Goal: Transaction & Acquisition: Purchase product/service

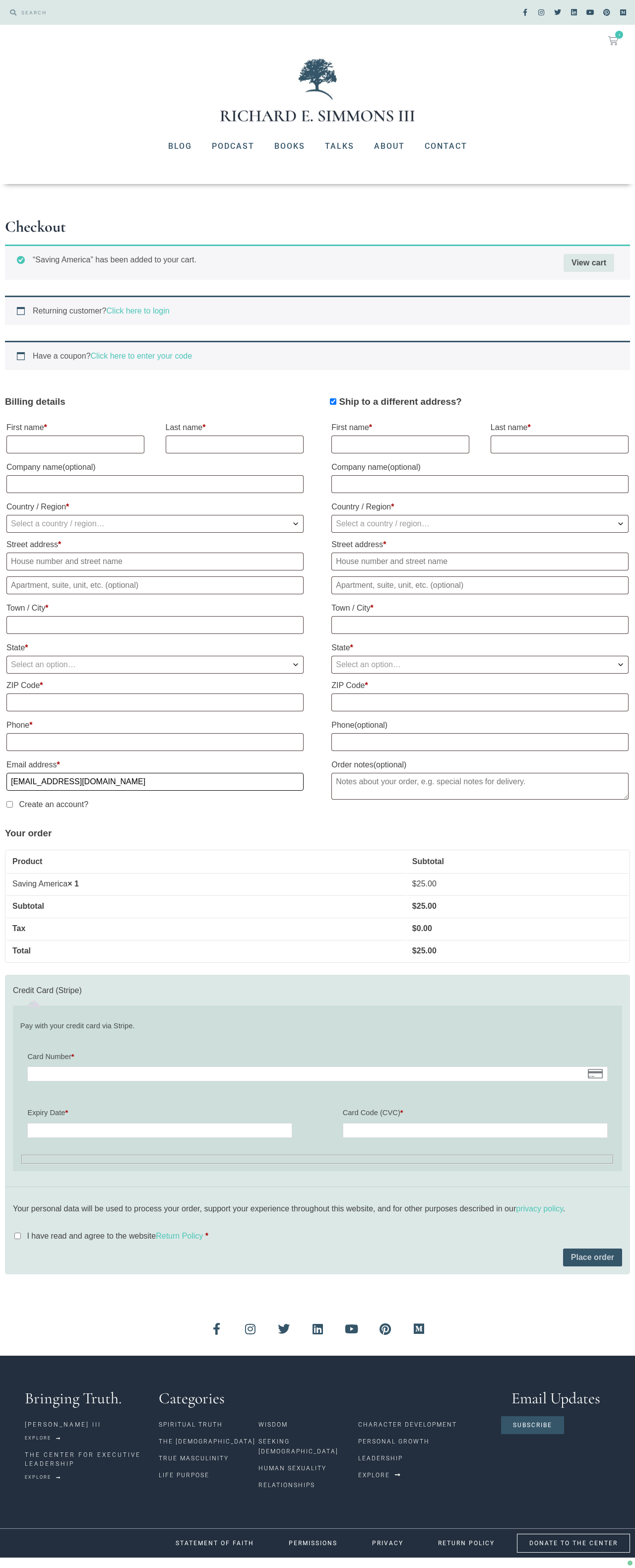
type input "[EMAIL_ADDRESS][DOMAIN_NAME]"
select select "US"
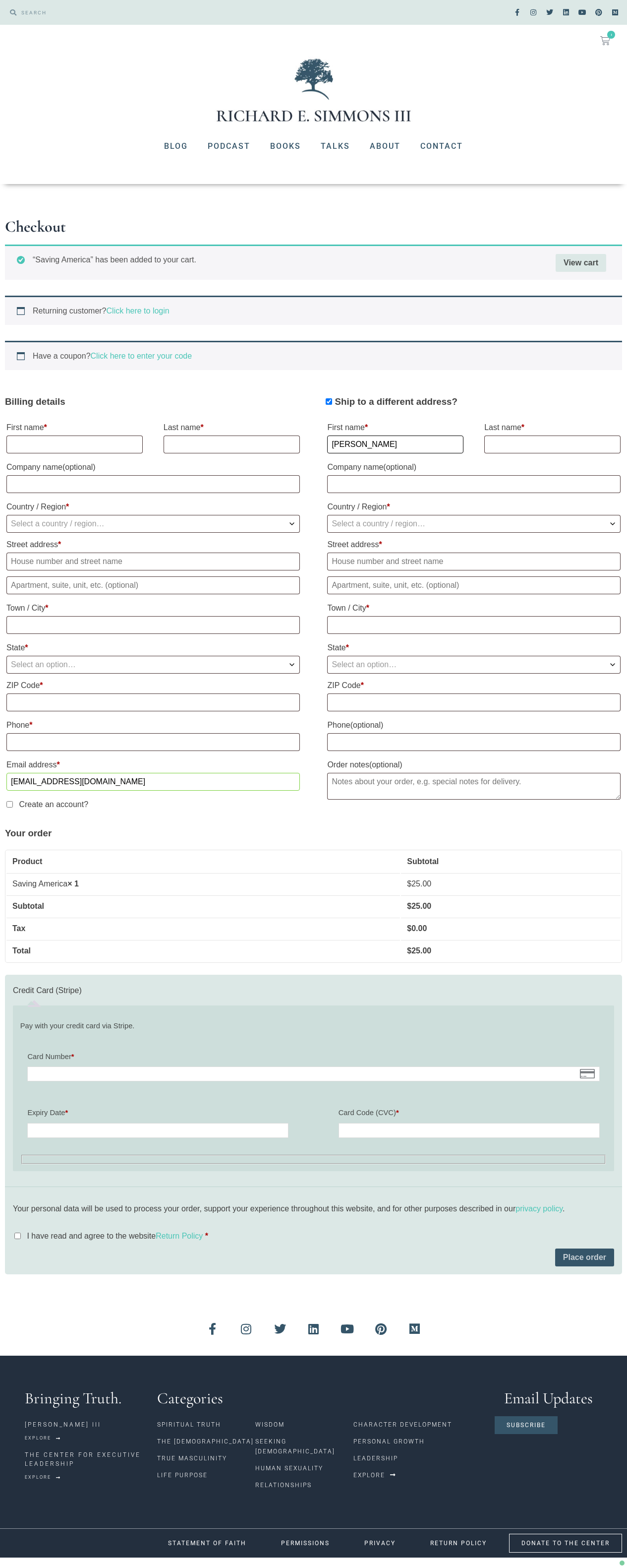
type input "[PERSON_NAME]"
select select "US"
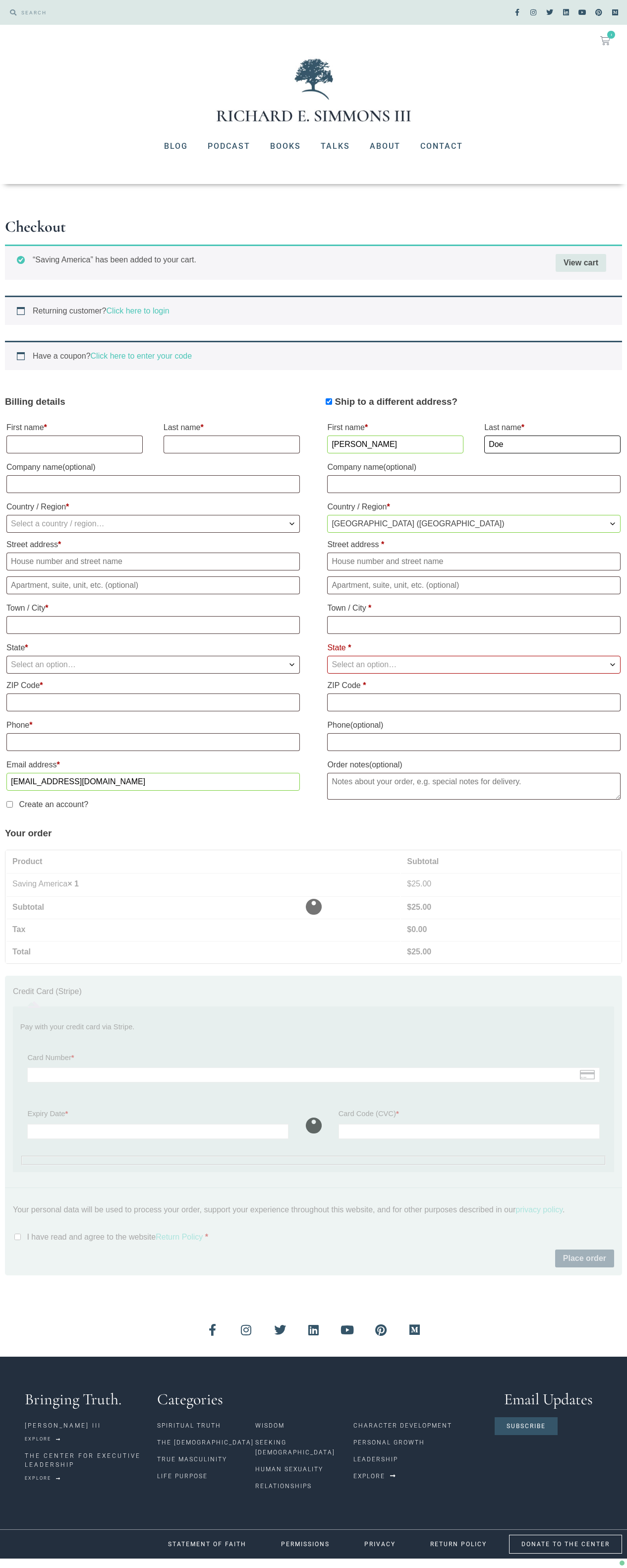
type input "Doe"
type input "[STREET_ADDRESS][PERSON_NAME]"
type input "[GEOGRAPHIC_DATA]"
select select "WA"
type input "98109-5210"
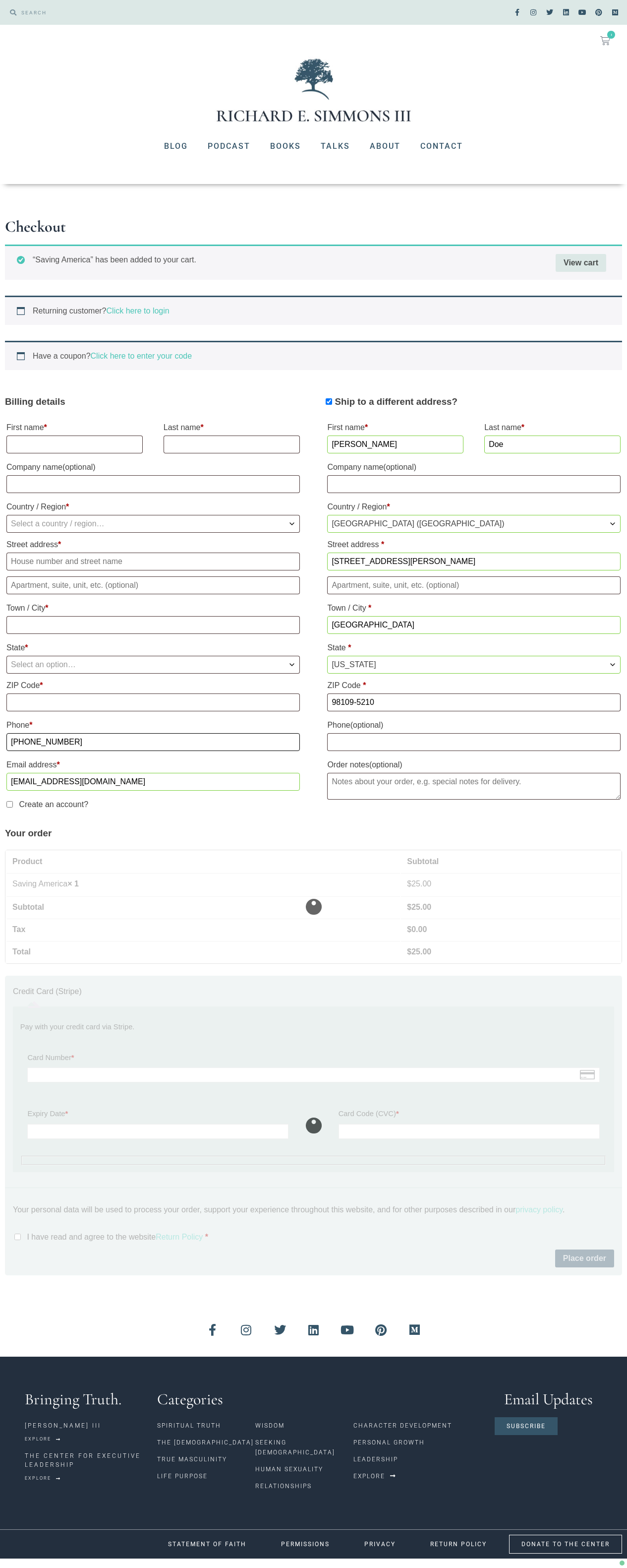
type input "[PHONE_NUMBER]"
